Goal: Task Accomplishment & Management: Use online tool/utility

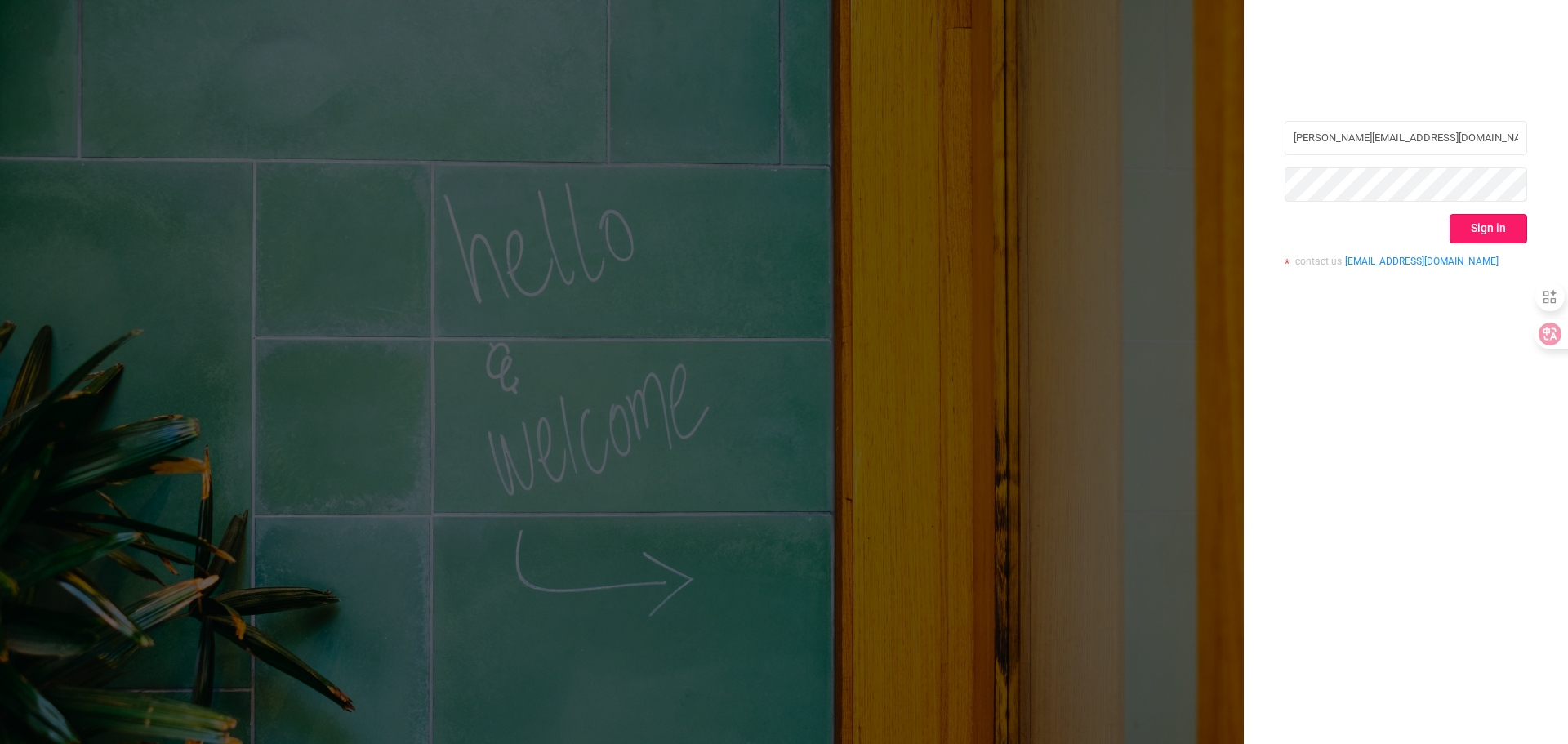
click at [1492, 220] on button "Sign in" at bounding box center [1489, 228] width 78 height 30
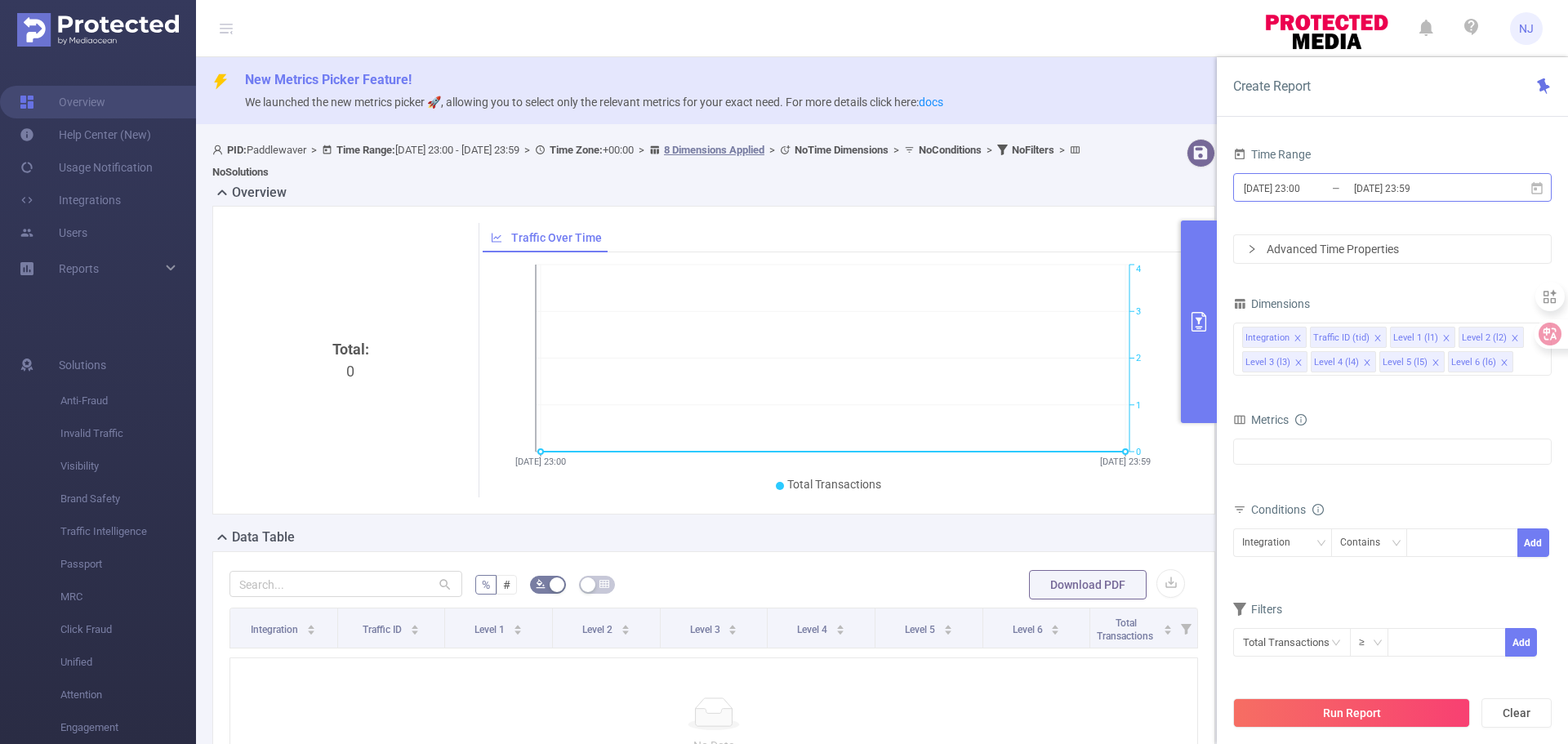
click at [1318, 187] on input "[DATE] 23:00" at bounding box center [1308, 188] width 132 height 22
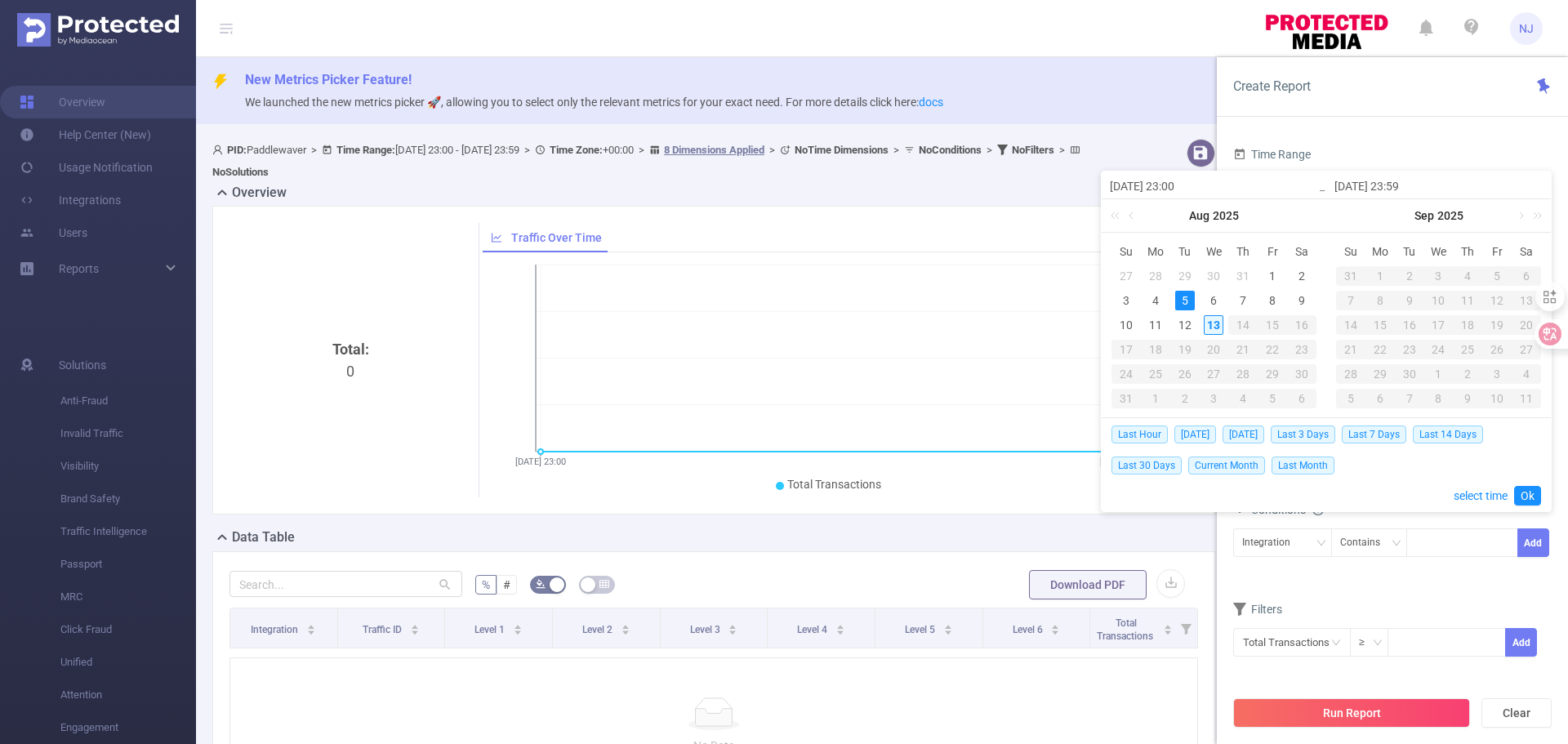
click at [1214, 325] on div "13" at bounding box center [1214, 325] width 20 height 20
click at [1212, 323] on div "13" at bounding box center [1214, 325] width 20 height 20
type input "[DATE] 23:00"
type input "[DATE] 23:59"
type input "[DATE] 23:00"
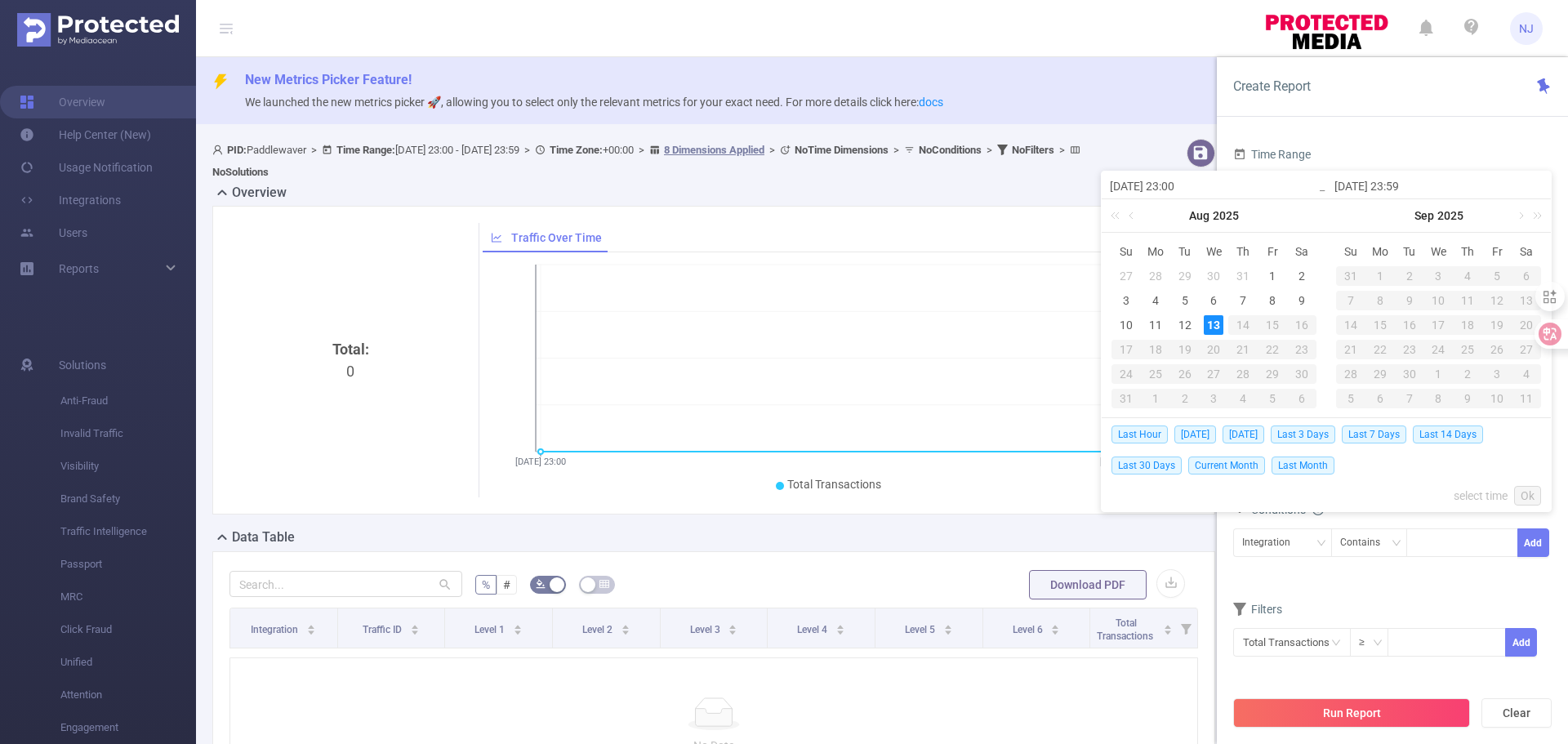
type input "[DATE] 23:59"
click at [1468, 497] on link "select time" at bounding box center [1481, 496] width 54 height 31
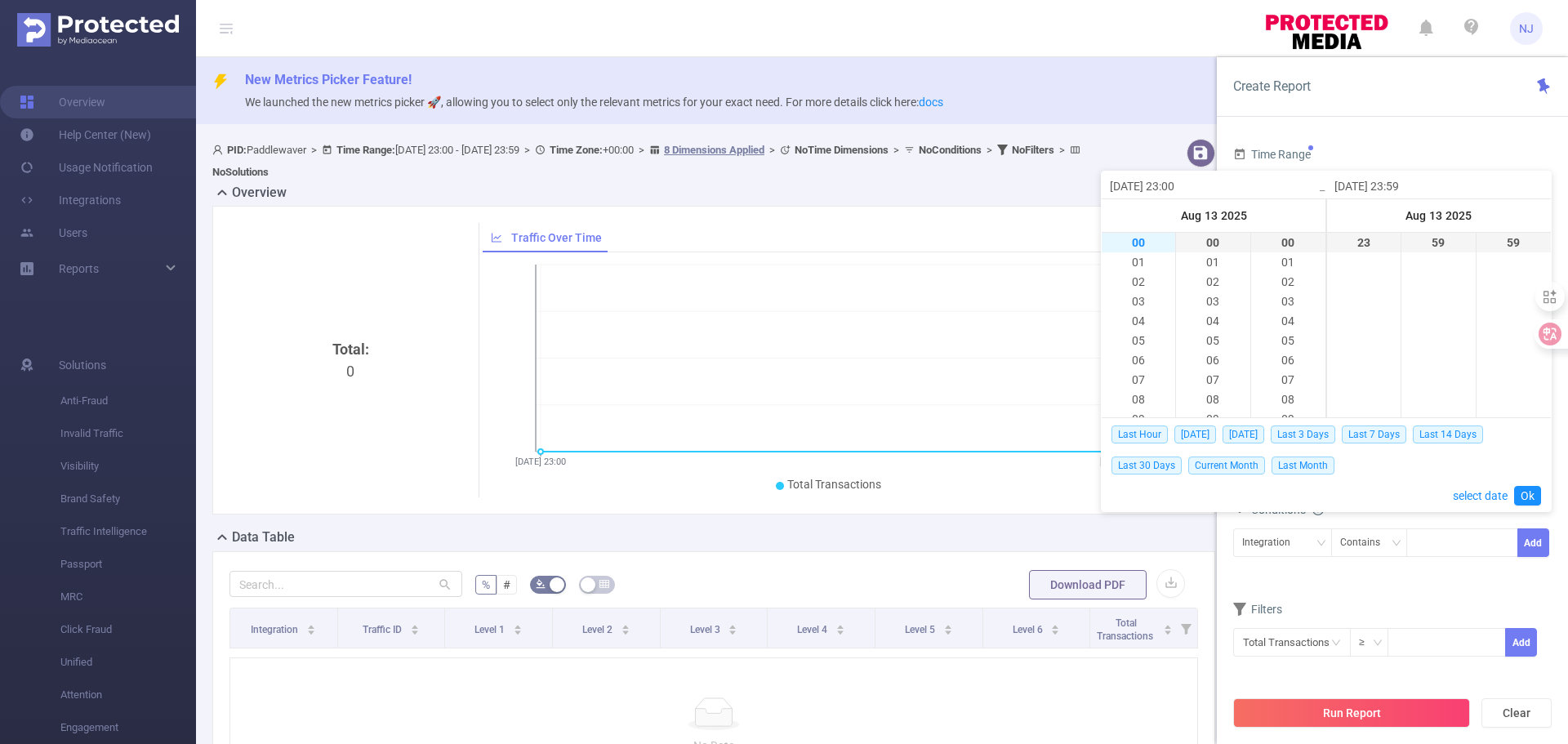
click at [1141, 248] on li "00" at bounding box center [1138, 243] width 73 height 20
type input "[DATE] 00:00"
click at [1527, 497] on link "Ok" at bounding box center [1528, 496] width 27 height 20
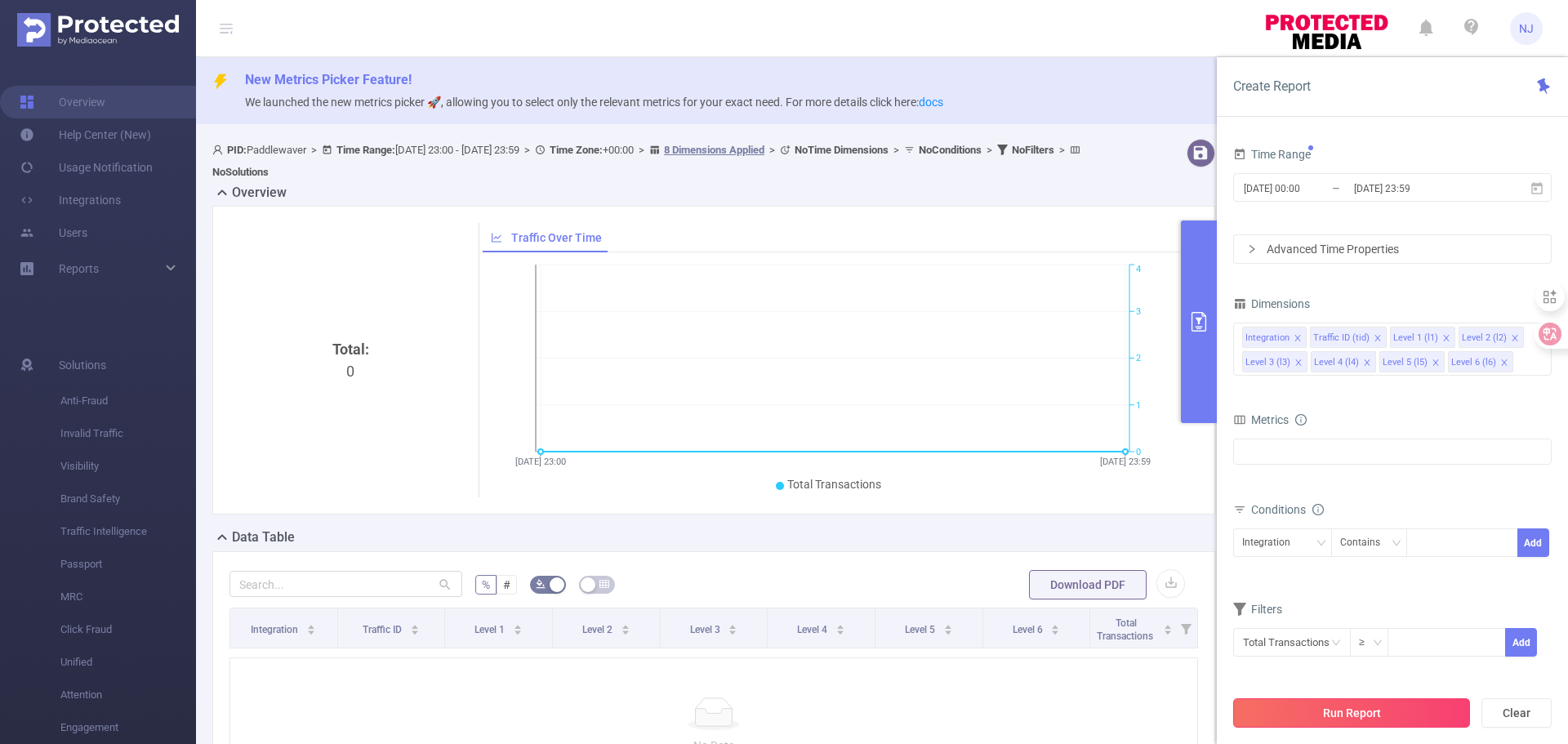
click at [1399, 718] on button "Run Report" at bounding box center [1351, 713] width 237 height 30
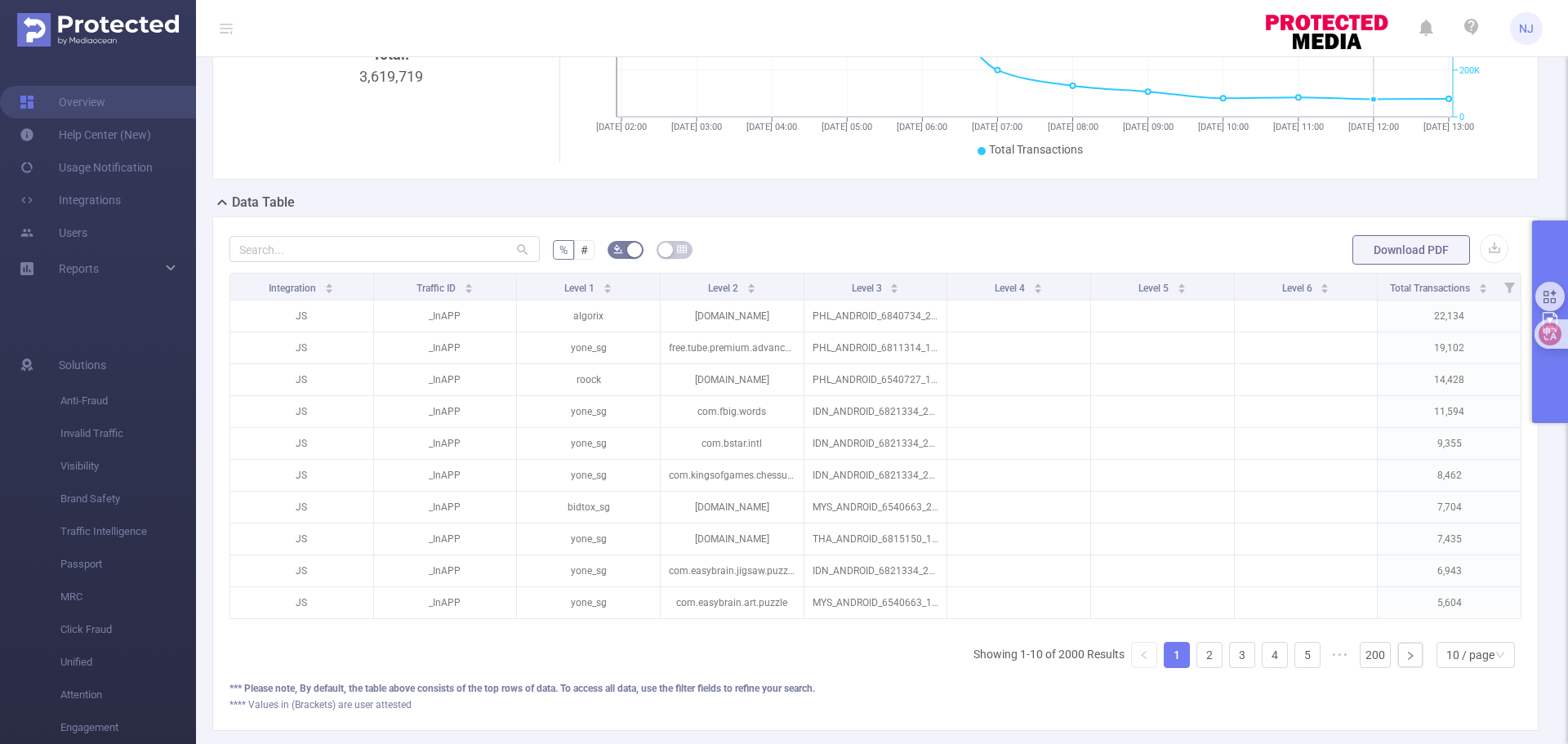
scroll to position [339, 0]
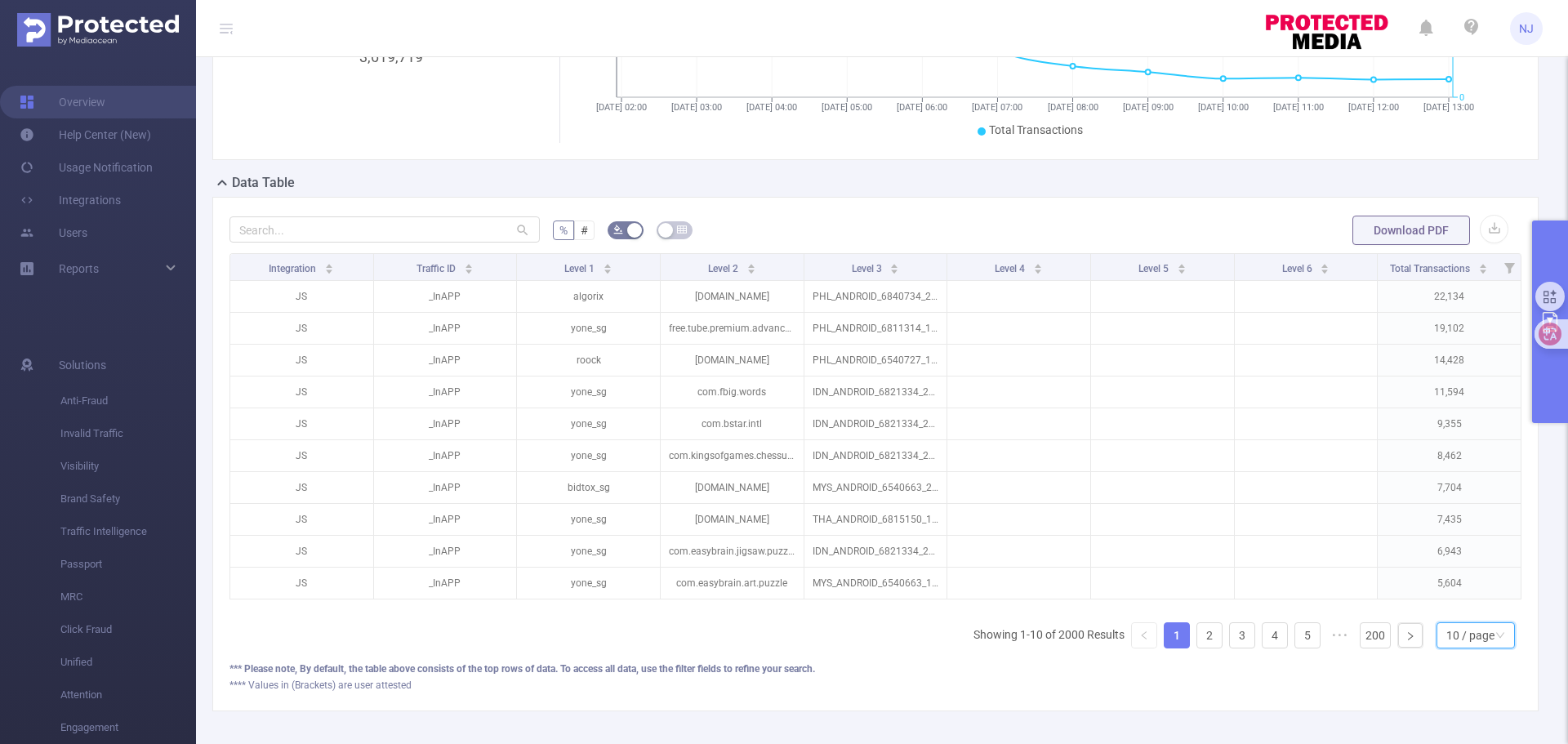
click at [1455, 647] on div "10 / page" at bounding box center [1471, 636] width 48 height 25
click at [1448, 624] on li "50 / page" at bounding box center [1462, 619] width 78 height 26
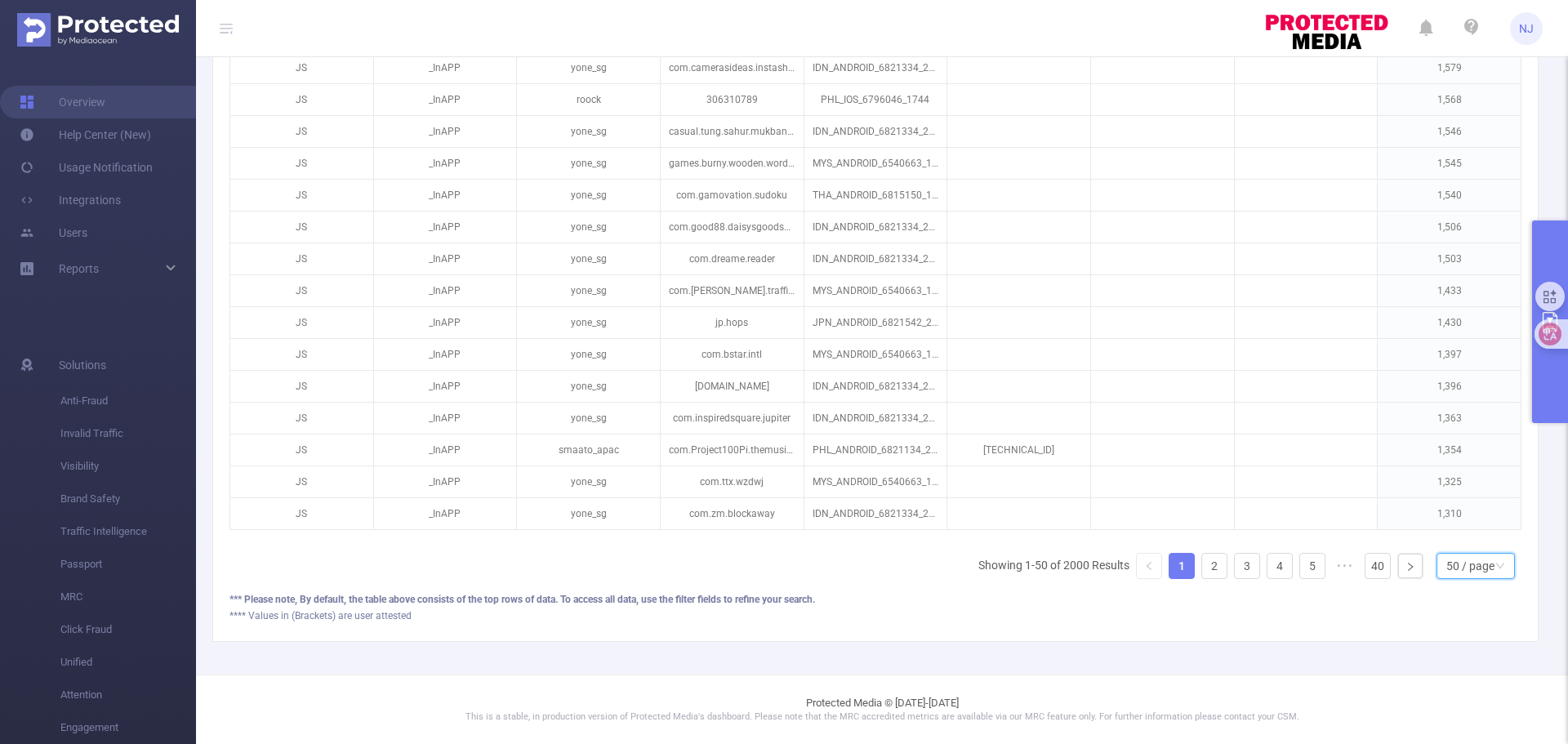
scroll to position [1695, 0]
click at [1366, 570] on link "40" at bounding box center [1378, 566] width 25 height 25
